Goal: Complete application form: Complete application form

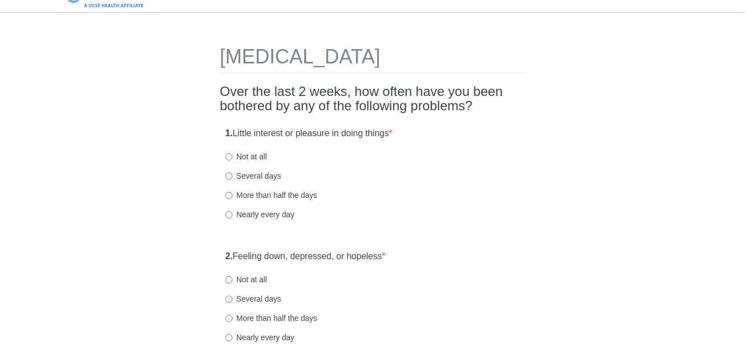
scroll to position [21, 0]
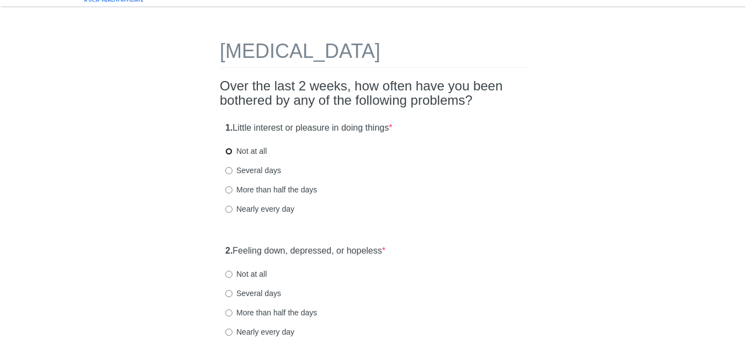
click at [226, 152] on input "Not at all" at bounding box center [228, 151] width 7 height 7
radio input "true"
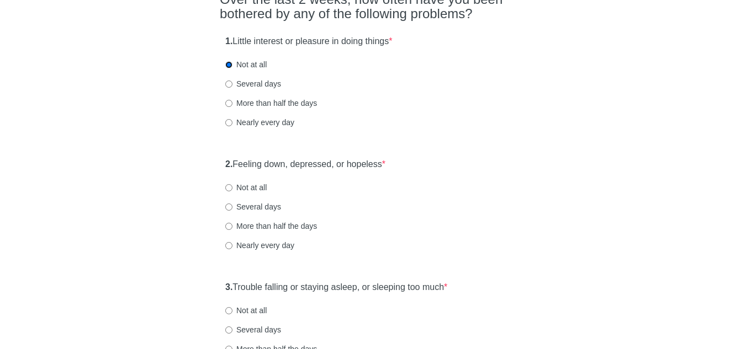
scroll to position [109, 0]
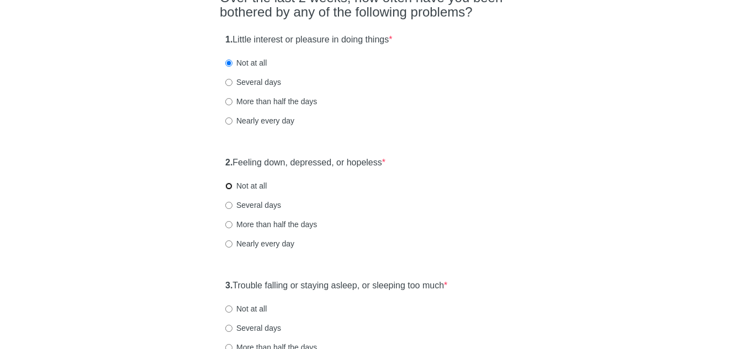
click at [232, 184] on input "Not at all" at bounding box center [228, 186] width 7 height 7
radio input "true"
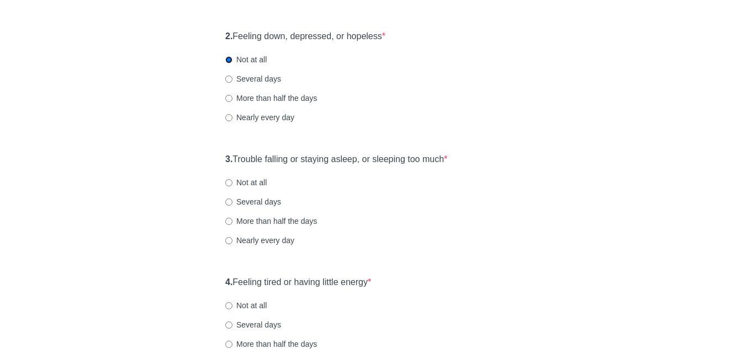
scroll to position [236, 0]
click at [229, 185] on input "Not at all" at bounding box center [228, 182] width 7 height 7
radio input "true"
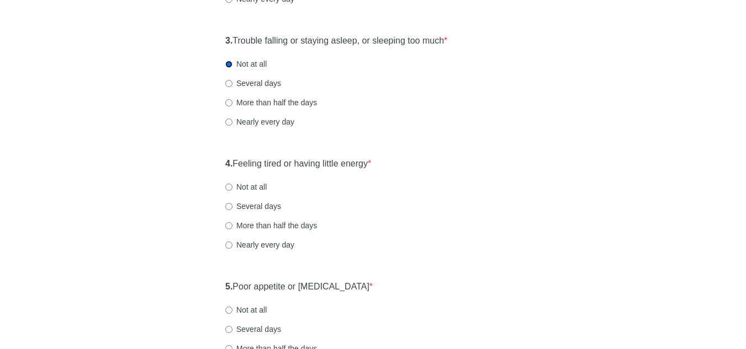
scroll to position [354, 0]
click at [229, 188] on input "Not at all" at bounding box center [228, 187] width 7 height 7
radio input "true"
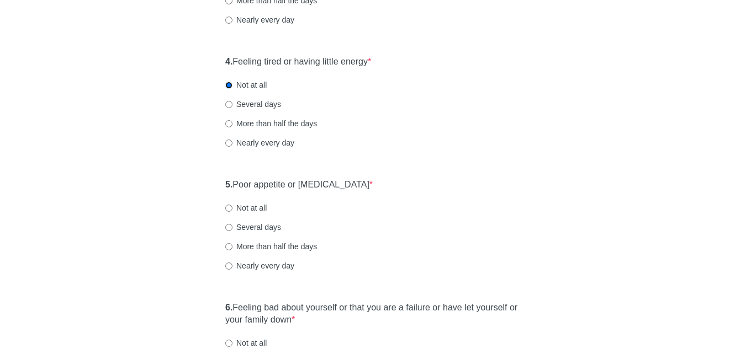
scroll to position [458, 0]
click at [230, 226] on input "Several days" at bounding box center [228, 226] width 7 height 7
radio input "true"
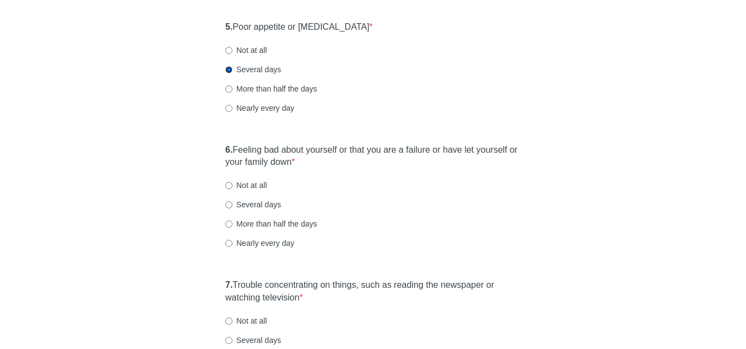
scroll to position [615, 0]
click at [227, 184] on input "Not at all" at bounding box center [228, 184] width 7 height 7
radio input "true"
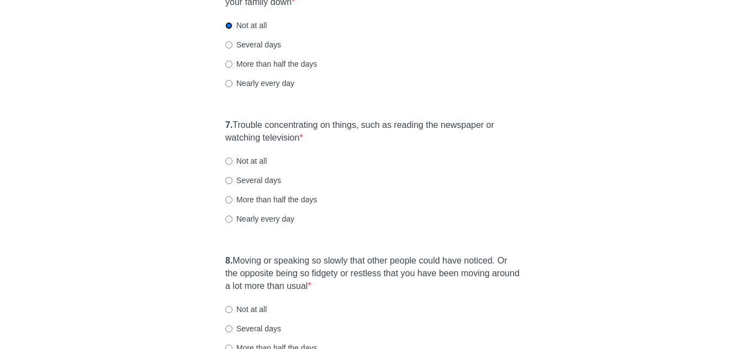
scroll to position [798, 0]
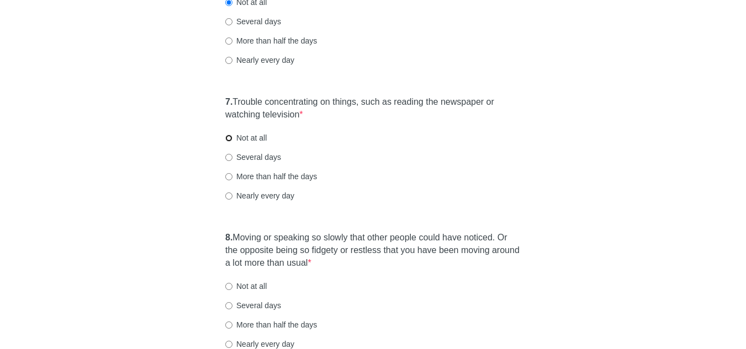
click at [228, 139] on input "Not at all" at bounding box center [228, 138] width 7 height 7
radio input "true"
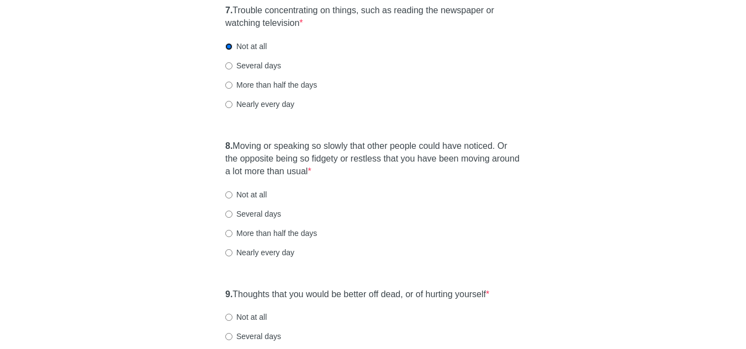
scroll to position [890, 0]
click at [229, 192] on input "Not at all" at bounding box center [228, 193] width 7 height 7
radio input "true"
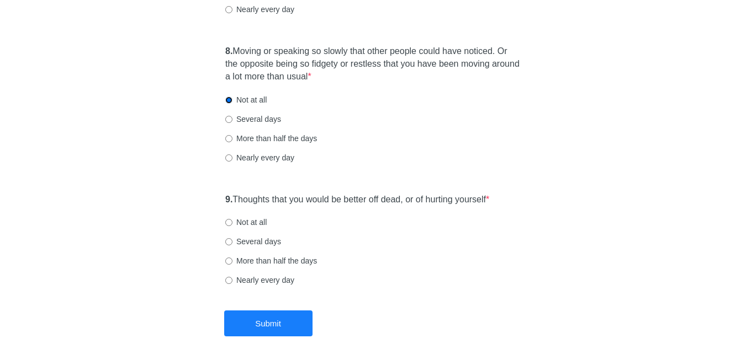
scroll to position [985, 0]
click at [229, 222] on input "Not at all" at bounding box center [228, 222] width 7 height 7
radio input "true"
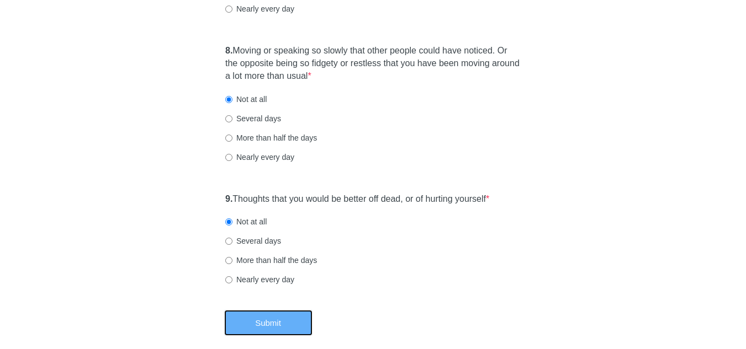
click at [269, 319] on button "Submit" at bounding box center [268, 323] width 88 height 26
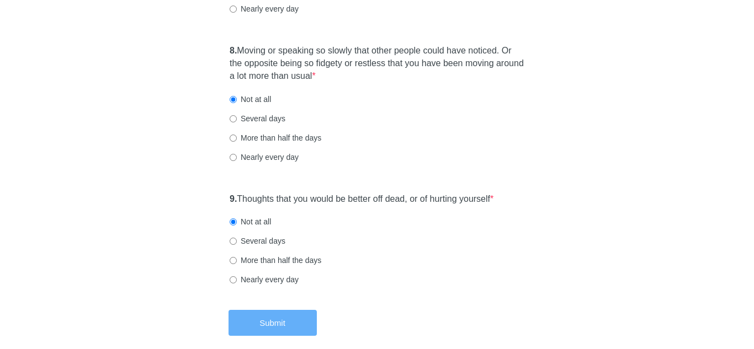
scroll to position [0, 0]
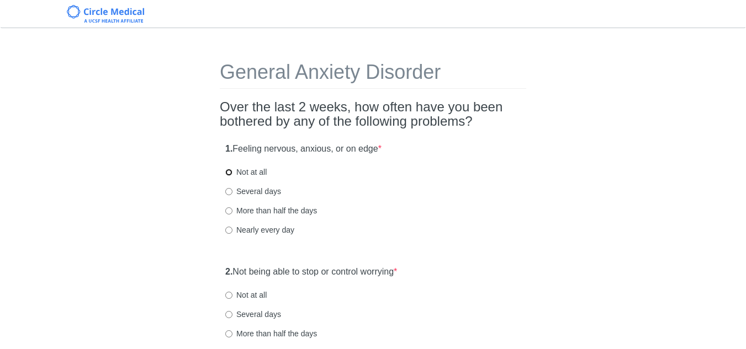
click at [231, 171] on input "Not at all" at bounding box center [228, 172] width 7 height 7
radio input "true"
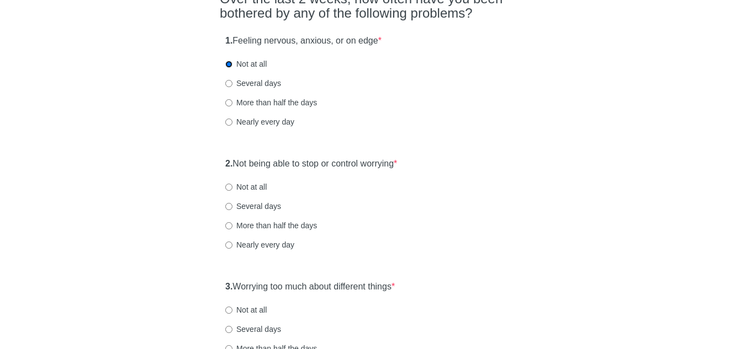
scroll to position [109, 0]
click at [229, 187] on input "Not at all" at bounding box center [228, 186] width 7 height 7
radio input "true"
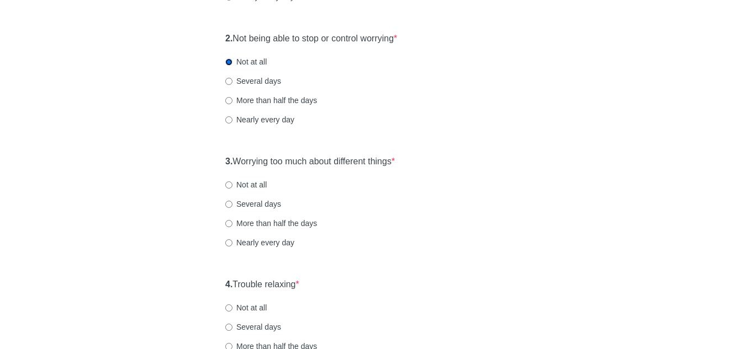
scroll to position [236, 0]
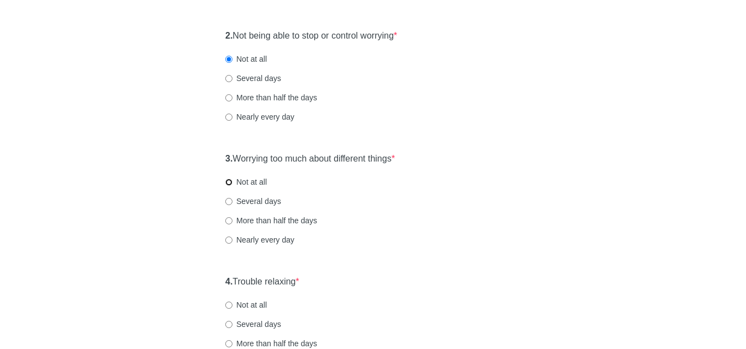
click at [230, 184] on input "Not at all" at bounding box center [228, 182] width 7 height 7
radio input "true"
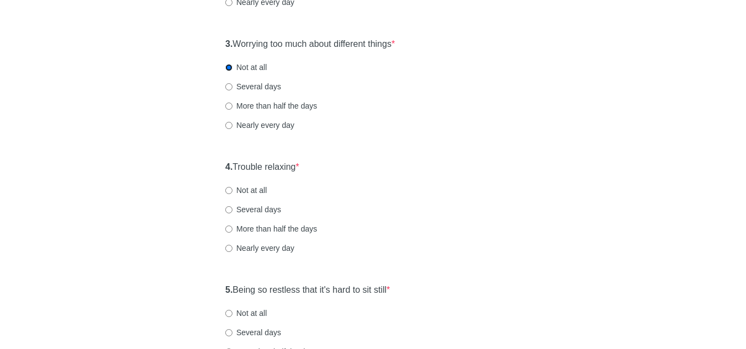
scroll to position [352, 0]
click at [229, 190] on input "Not at all" at bounding box center [228, 190] width 7 height 7
radio input "true"
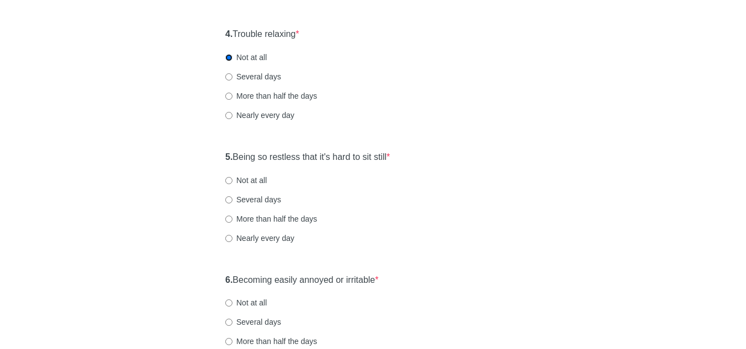
scroll to position [486, 0]
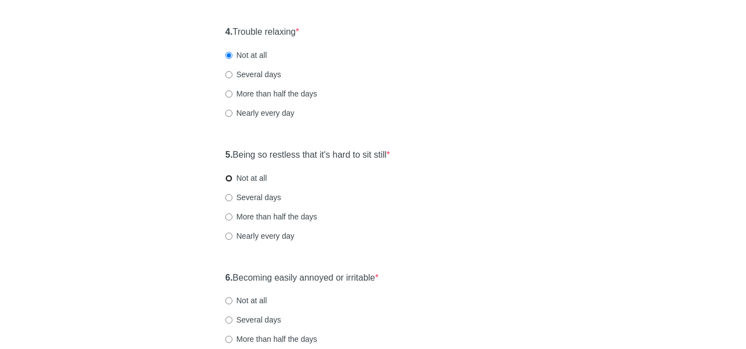
click at [231, 178] on input "Not at all" at bounding box center [228, 178] width 7 height 7
radio input "true"
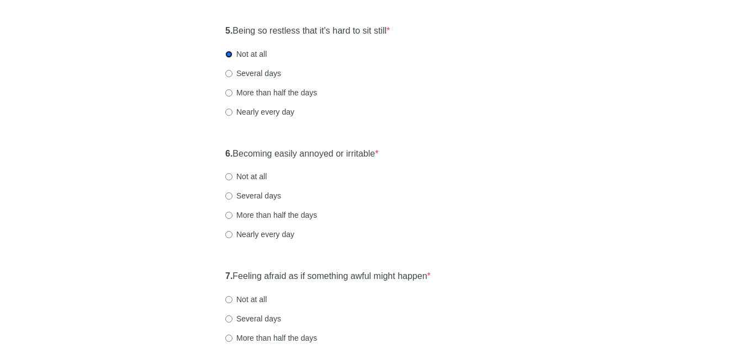
scroll to position [611, 0]
click at [230, 178] on input "Not at all" at bounding box center [228, 176] width 7 height 7
radio input "true"
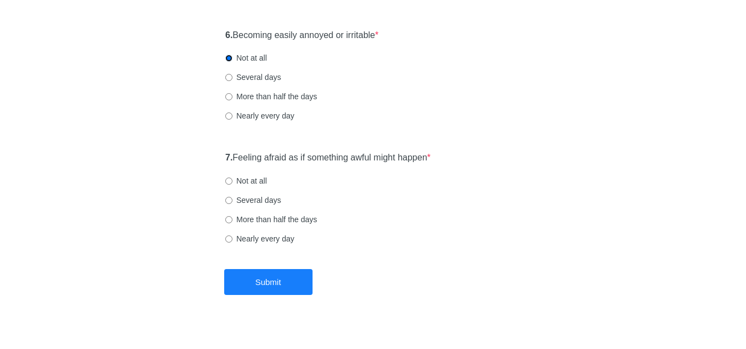
scroll to position [741, 0]
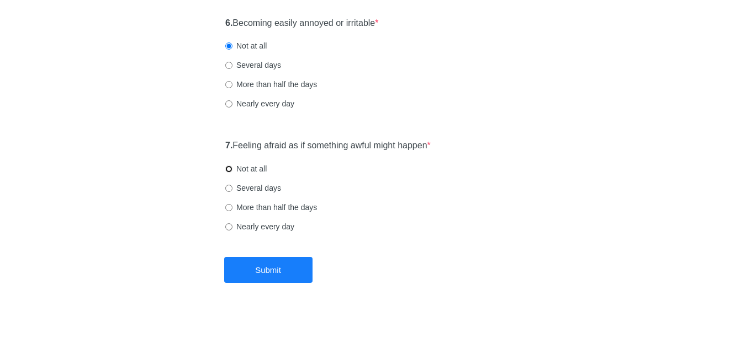
click at [231, 169] on input "Not at all" at bounding box center [228, 169] width 7 height 7
radio input "true"
click at [268, 263] on button "Submit" at bounding box center [268, 270] width 88 height 26
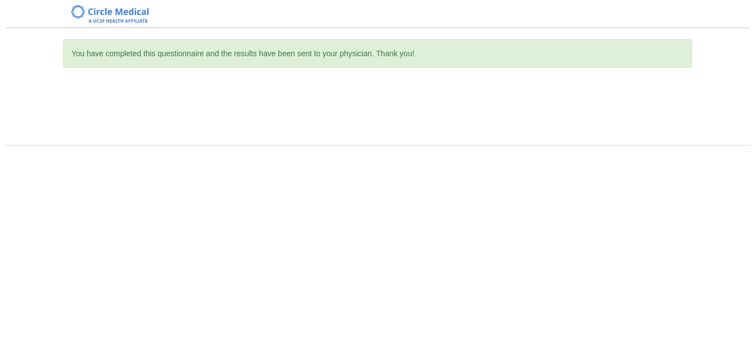
scroll to position [0, 0]
